Goal: Task Accomplishment & Management: Manage account settings

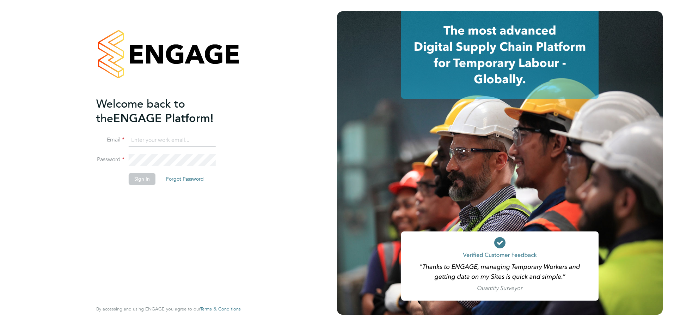
type input "dave.smith@vistry.co.uk"
click at [141, 181] on button "Sign In" at bounding box center [142, 178] width 27 height 11
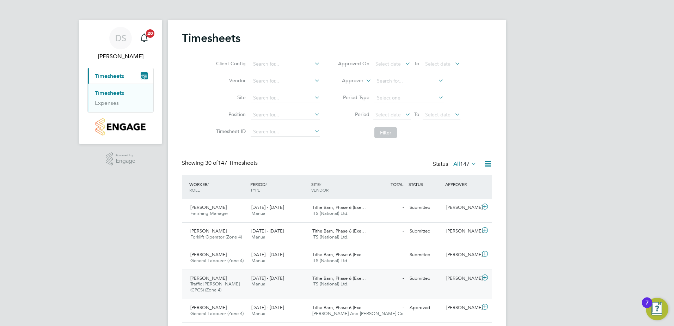
click at [208, 285] on span "Traffic [PERSON_NAME] (CPCS) (Zone 4)" at bounding box center [214, 287] width 49 height 12
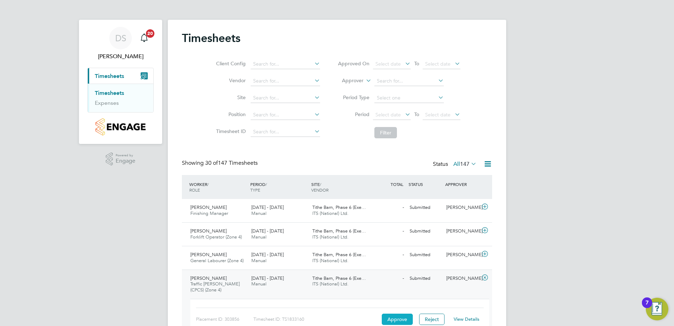
click at [399, 320] on button "Approve" at bounding box center [397, 318] width 31 height 11
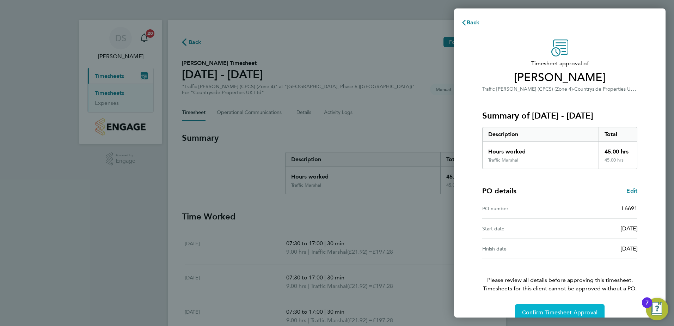
click at [577, 310] on span "Confirm Timesheet Approval" at bounding box center [559, 312] width 75 height 7
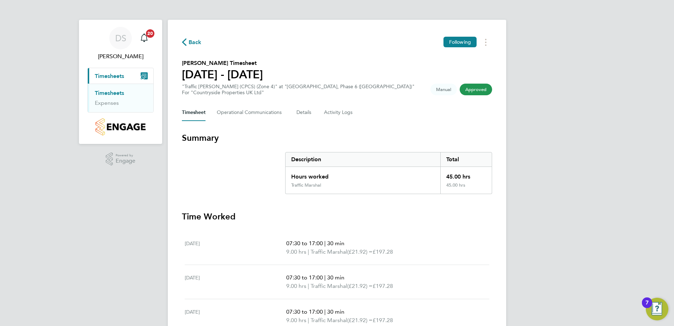
click at [108, 93] on link "Timesheets" at bounding box center [109, 93] width 29 height 7
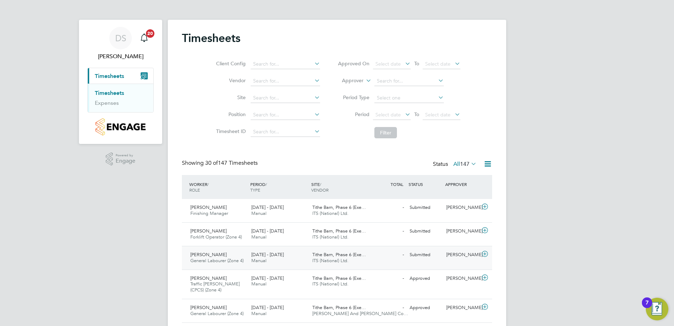
click at [211, 253] on span "[PERSON_NAME]" at bounding box center [208, 254] width 36 height 6
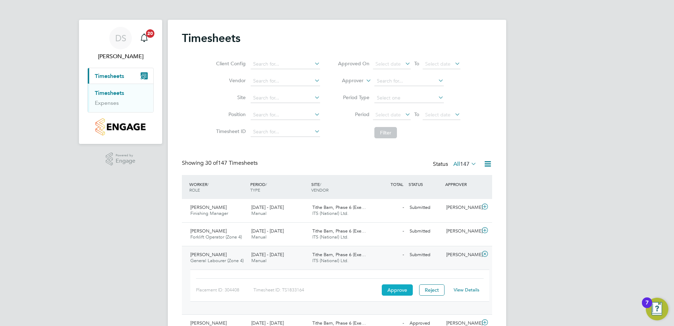
click at [389, 291] on button "Approve" at bounding box center [397, 289] width 31 height 11
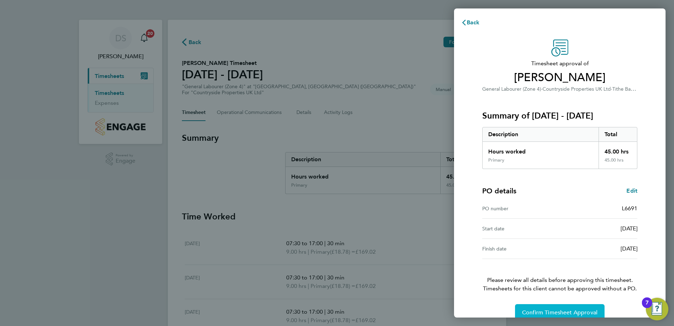
click at [552, 310] on span "Confirm Timesheet Approval" at bounding box center [559, 312] width 75 height 7
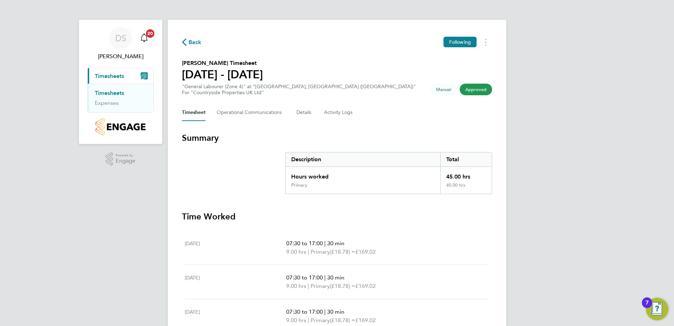
click at [113, 74] on span "Timesheets" at bounding box center [109, 76] width 29 height 7
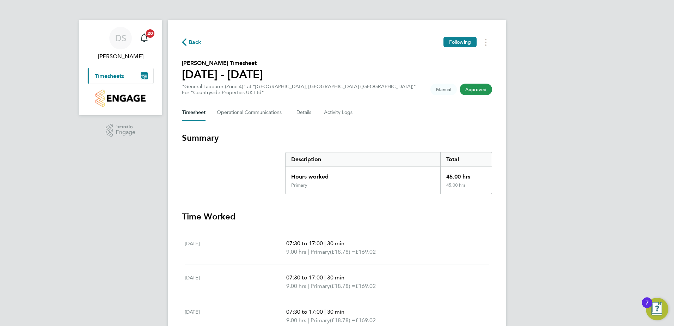
click at [115, 76] on span "Timesheets" at bounding box center [109, 76] width 29 height 7
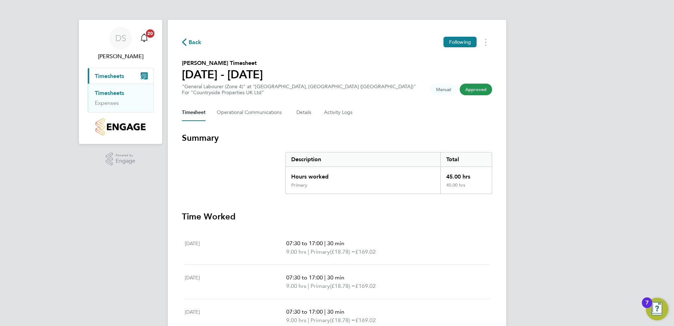
click at [107, 93] on link "Timesheets" at bounding box center [109, 93] width 29 height 7
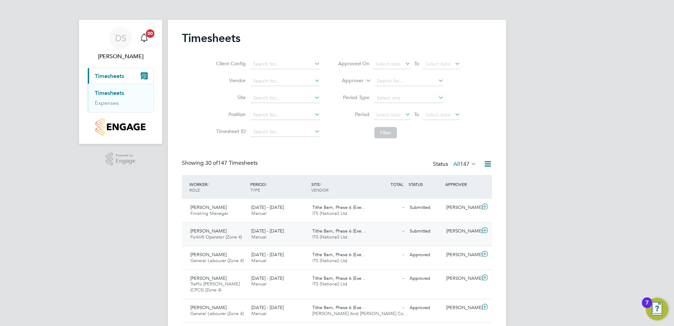
click at [211, 229] on span "[PERSON_NAME]" at bounding box center [208, 231] width 36 height 6
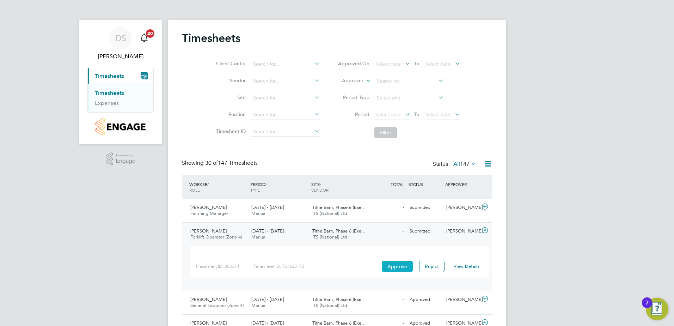
click at [399, 263] on button "Approve" at bounding box center [397, 265] width 31 height 11
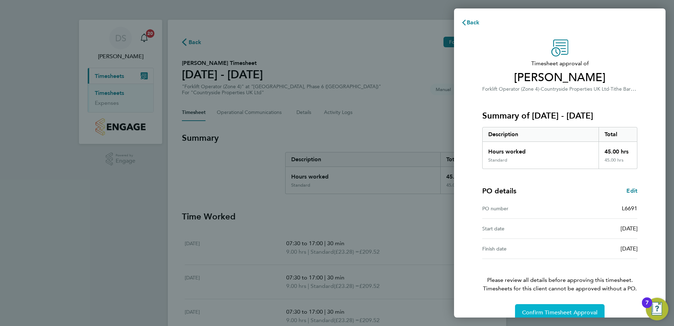
click at [566, 311] on span "Confirm Timesheet Approval" at bounding box center [559, 312] width 75 height 7
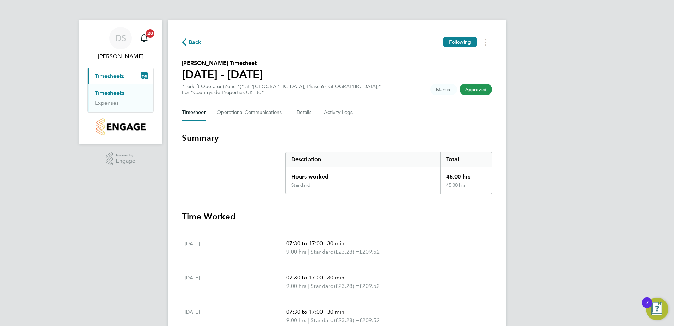
click at [122, 92] on link "Timesheets" at bounding box center [109, 93] width 29 height 7
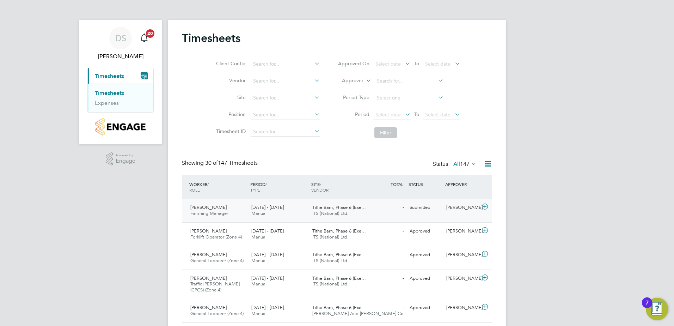
click at [248, 208] on div "29 Sep - 5 Oct 2025 Manual" at bounding box center [278, 211] width 61 height 18
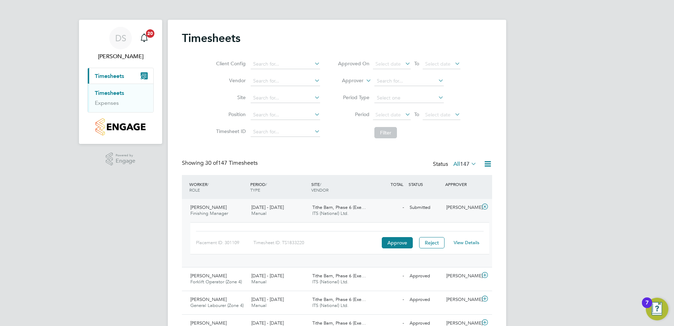
click at [400, 236] on div "Placement ID: 301109 Timesheet ID: TS1833220 Approve Reject View Details" at bounding box center [340, 239] width 288 height 17
click at [400, 242] on button "Approve" at bounding box center [397, 242] width 31 height 11
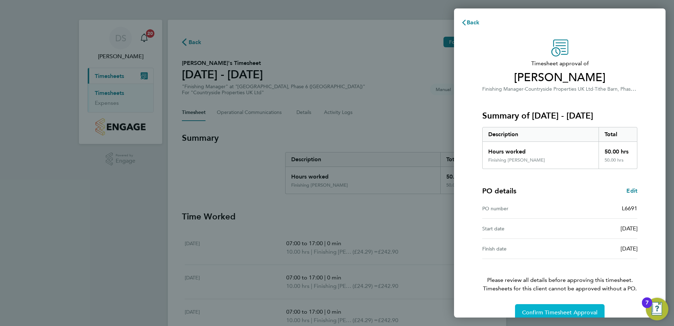
click at [549, 309] on span "Confirm Timesheet Approval" at bounding box center [559, 312] width 75 height 7
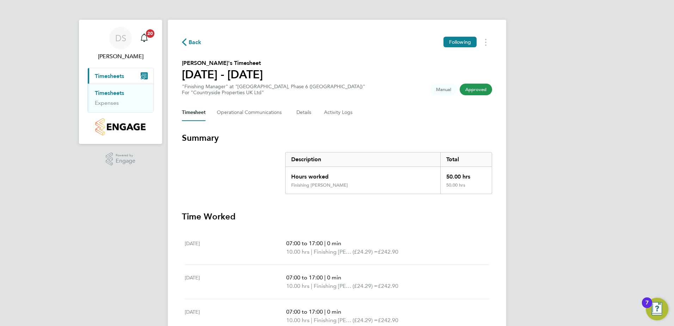
click at [106, 96] on link "Timesheets" at bounding box center [109, 93] width 29 height 7
